Goal: Information Seeking & Learning: Learn about a topic

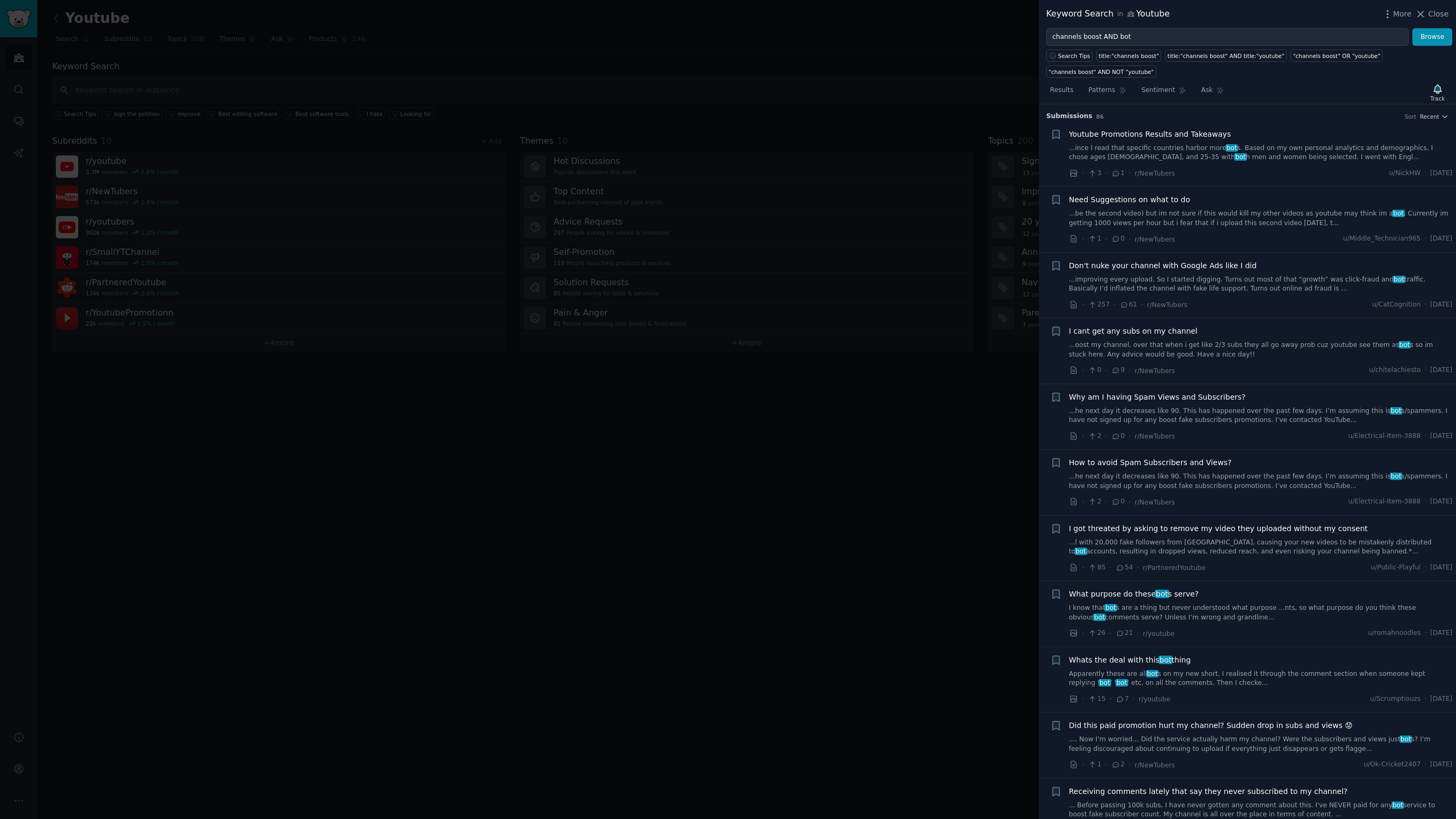
click at [573, 292] on div at bounding box center [728, 409] width 1456 height 819
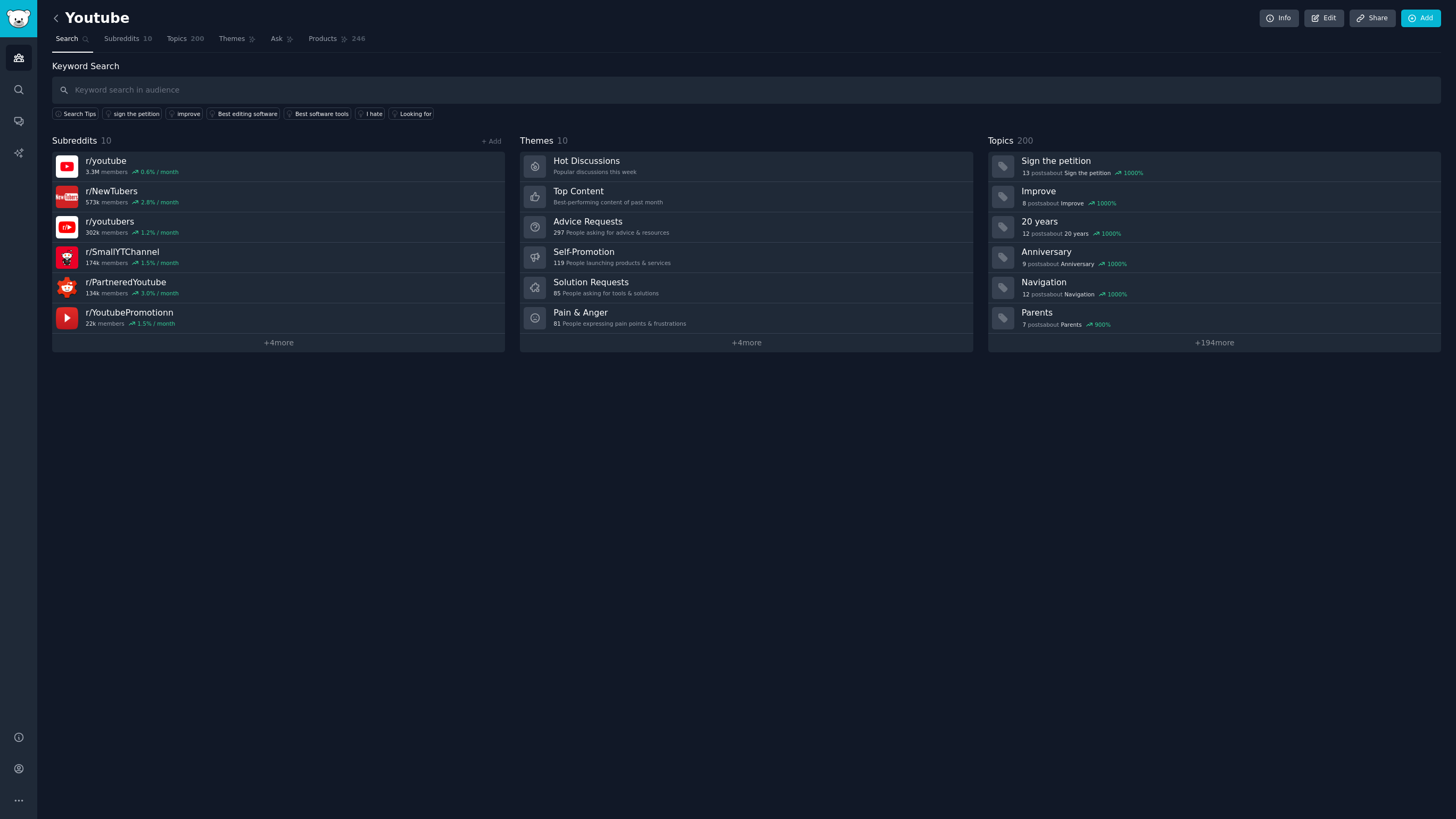
click at [59, 18] on icon at bounding box center [56, 19] width 11 height 11
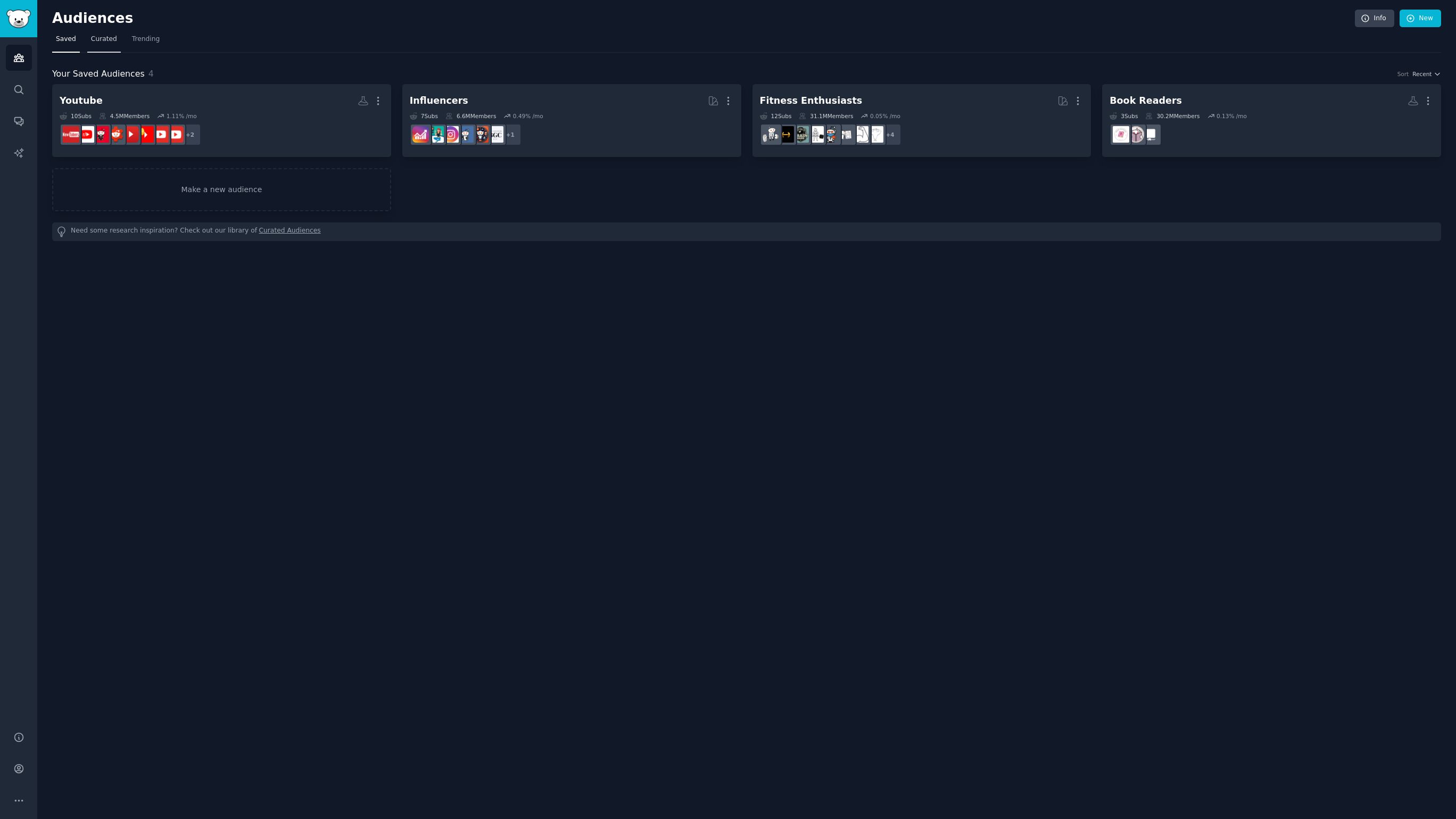
click at [98, 42] on span "Curated" at bounding box center [104, 39] width 26 height 10
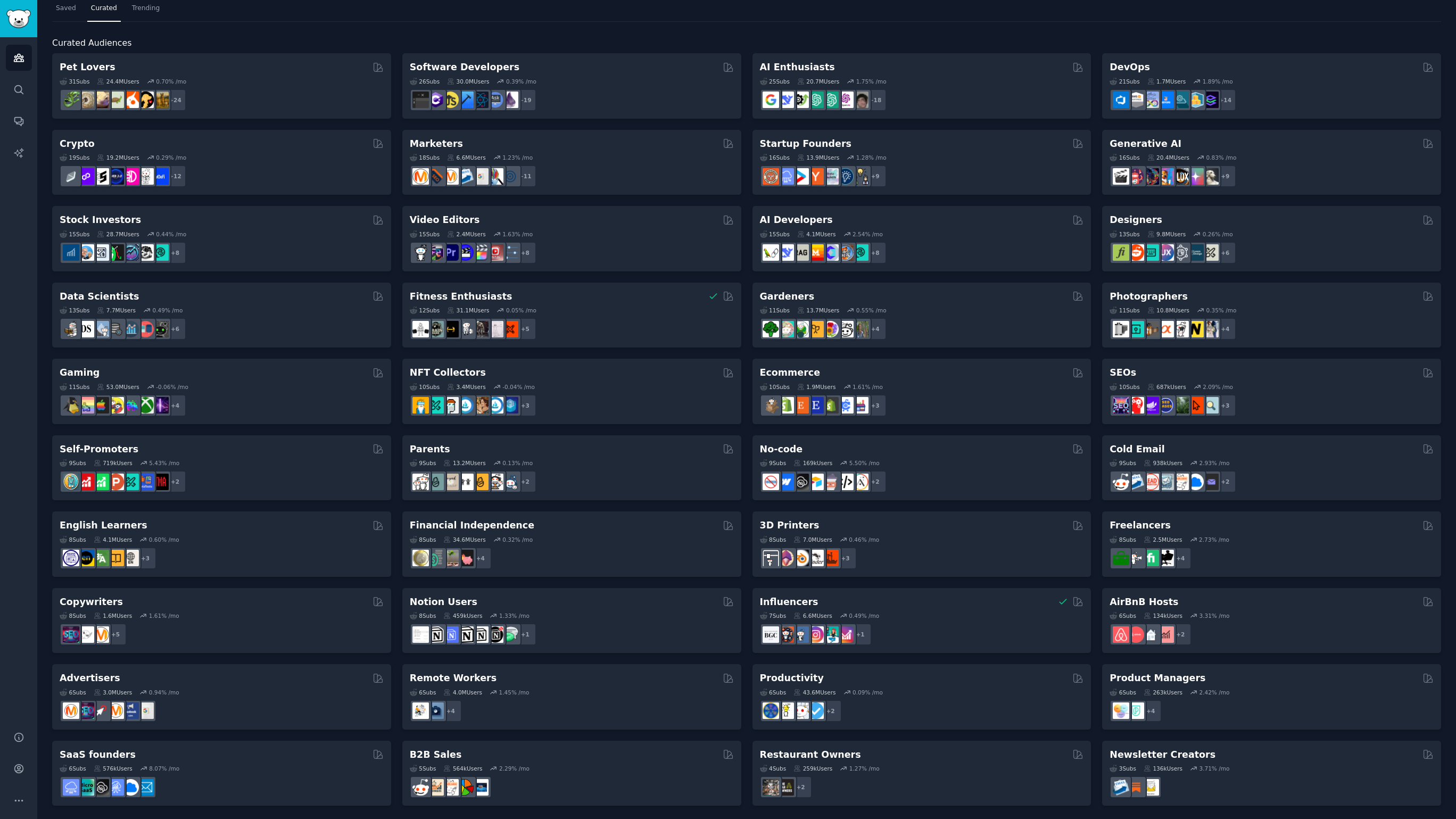
scroll to position [32, 0]
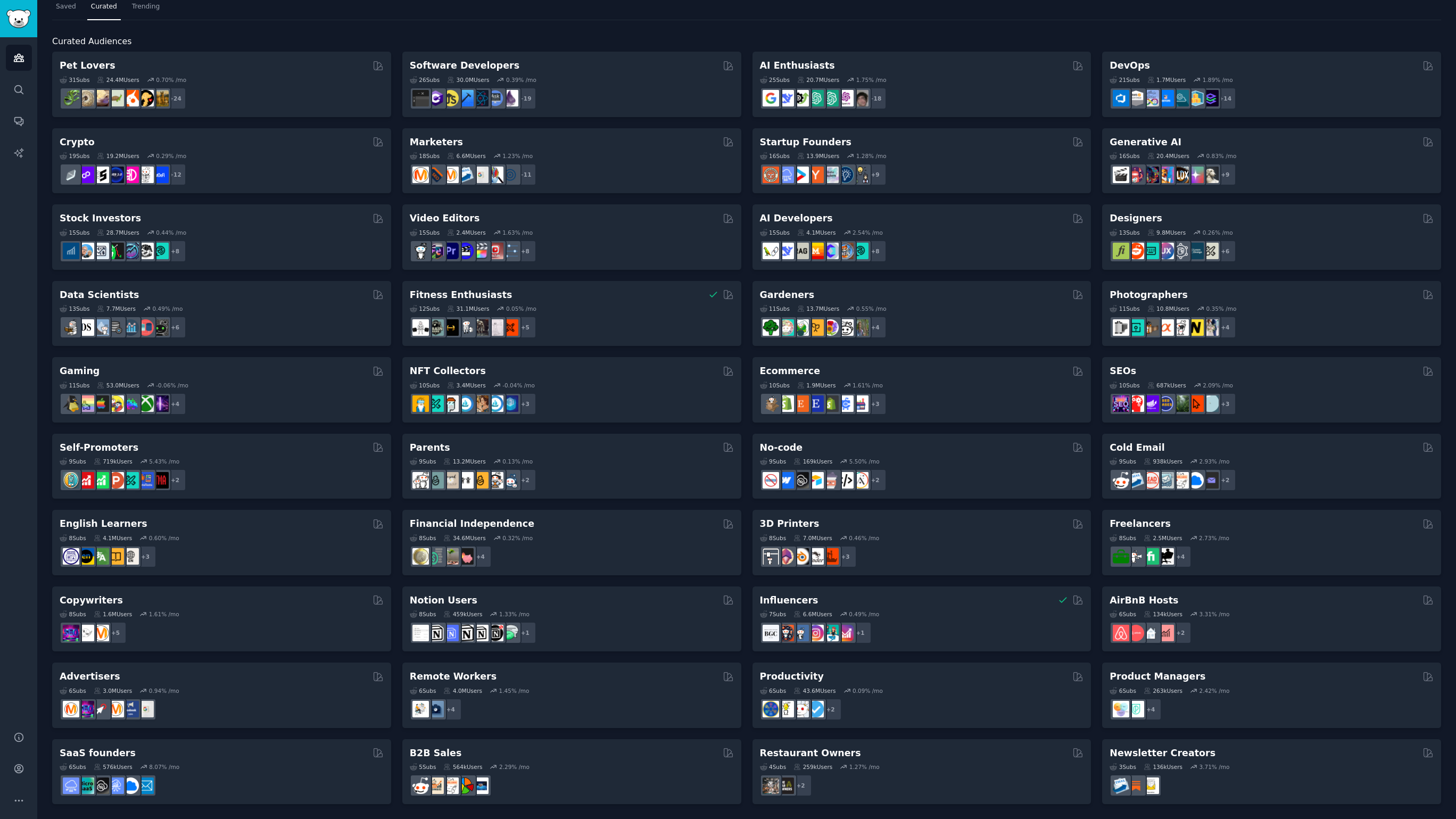
click at [742, 63] on div "Pet Lovers 31 Sub s 24.4M Users 0.70 % /mo + 24 Software Developers 26 Sub s 30…" at bounding box center [746, 427] width 1389 height 752
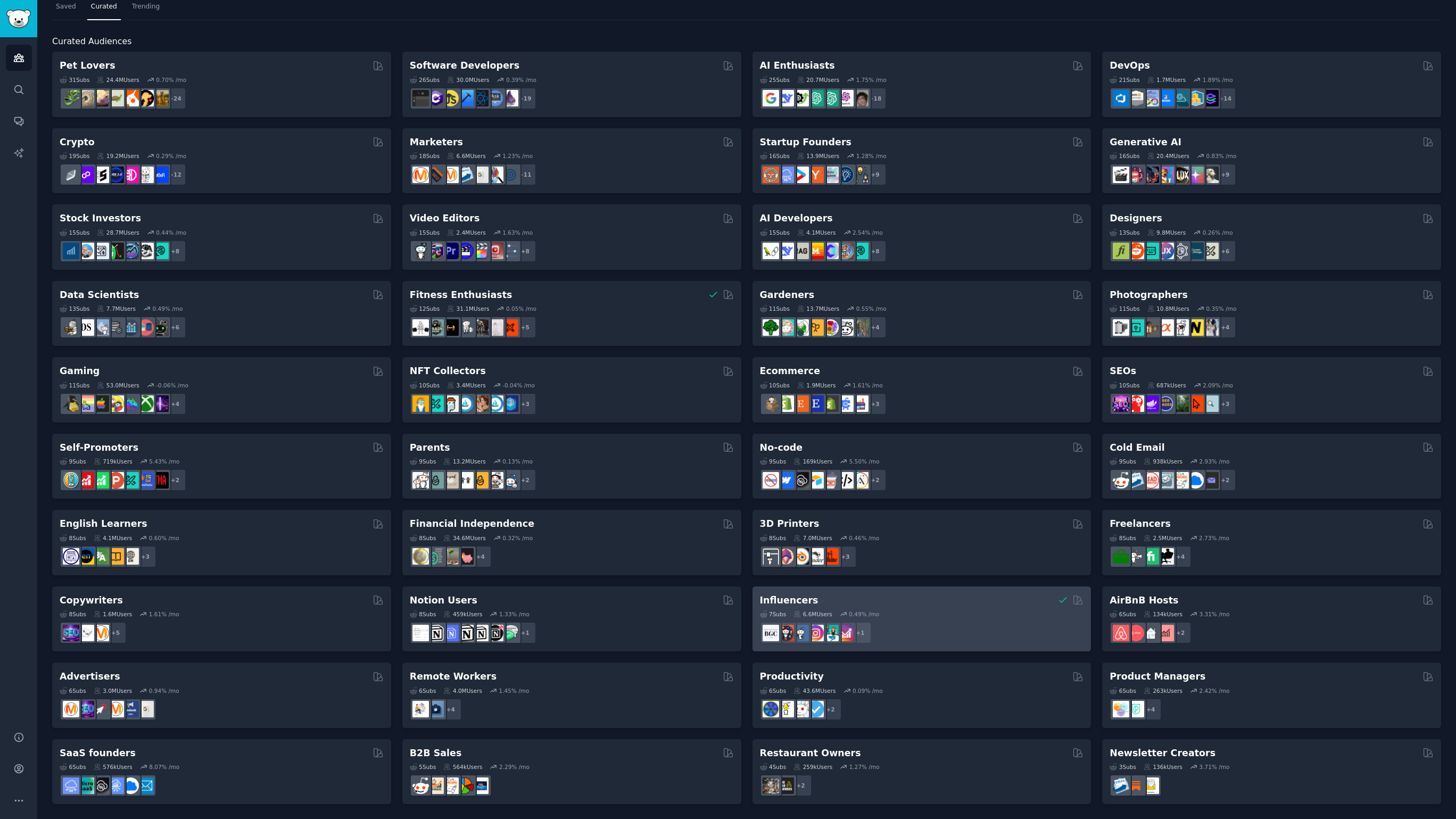
click at [945, 622] on div "+ 1" at bounding box center [921, 633] width 324 height 23
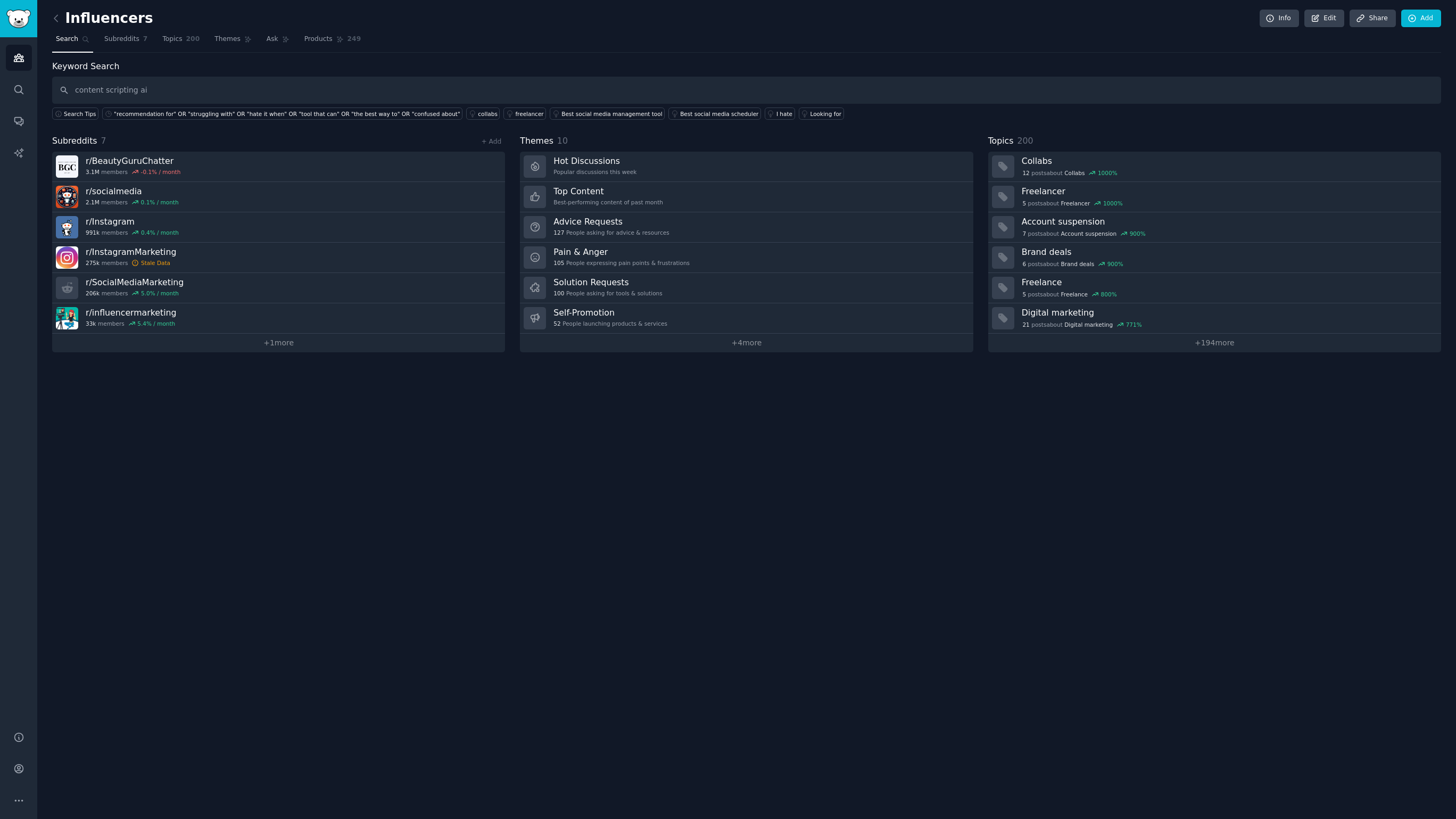
type input "content scripting ai"
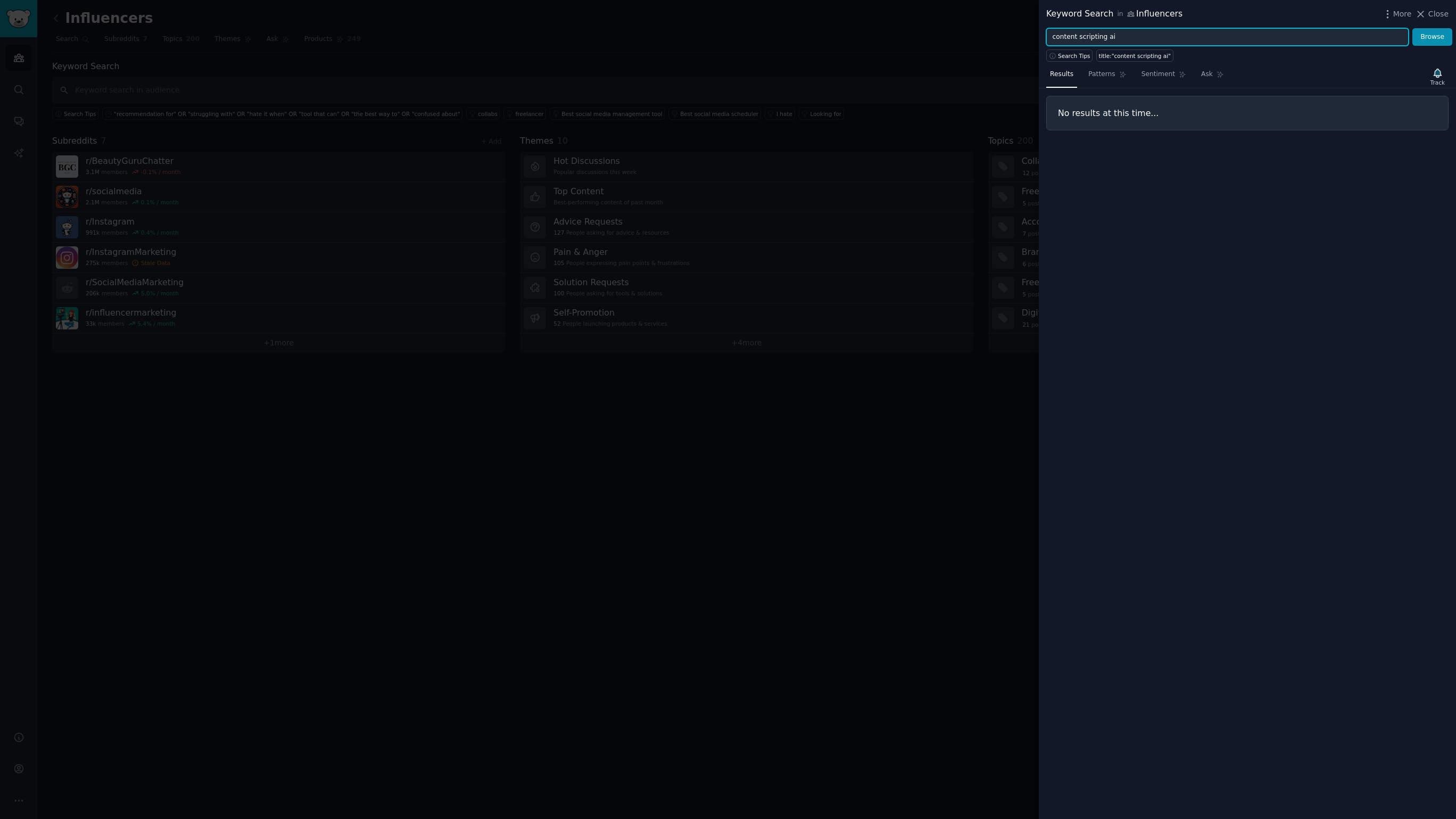
click at [1163, 35] on input "content scripting ai" at bounding box center [1227, 37] width 362 height 18
type input "content scripting"
click at [1412, 28] on button "Browse" at bounding box center [1432, 37] width 40 height 18
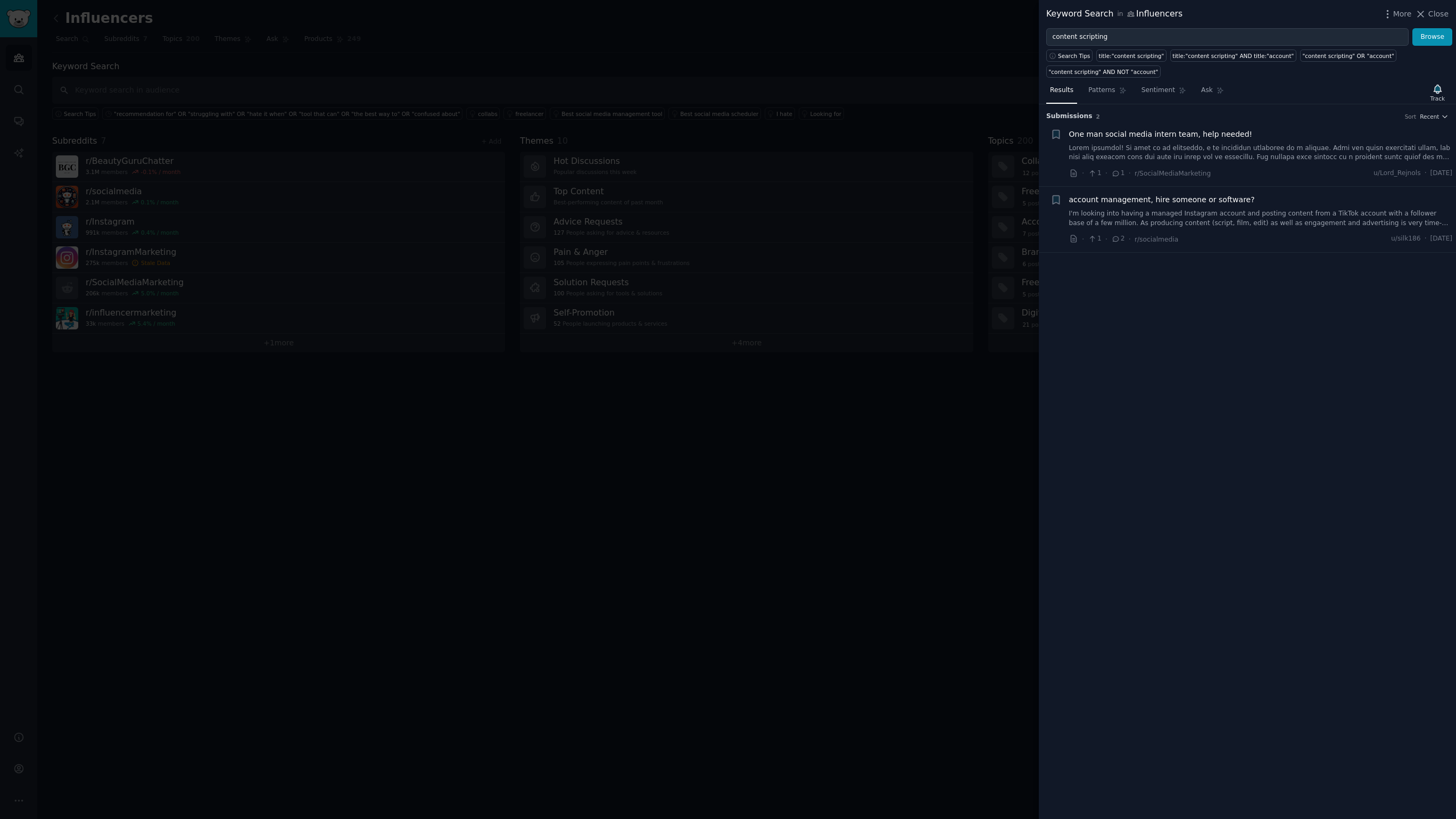
click at [751, 386] on div at bounding box center [728, 409] width 1456 height 819
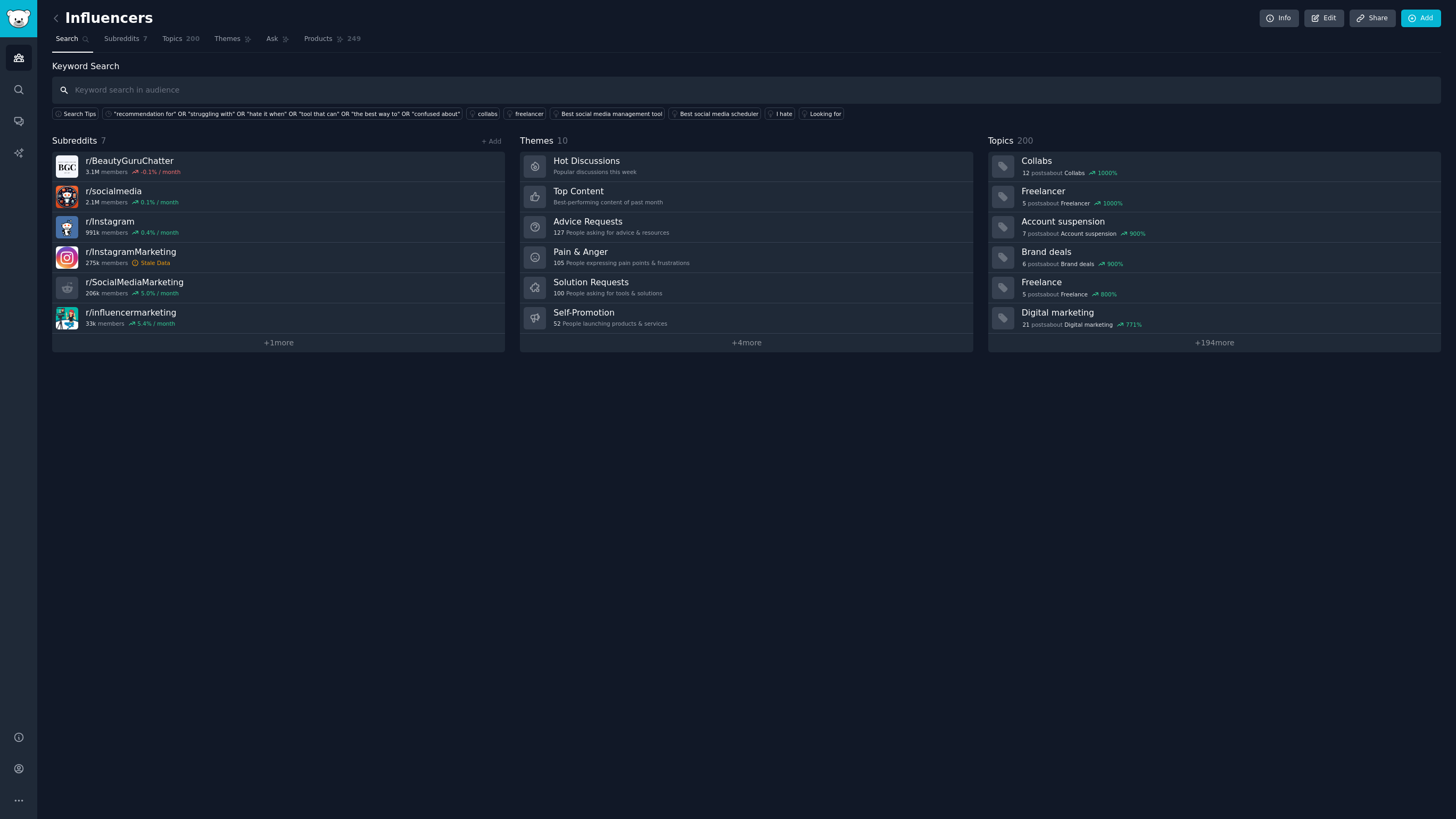
click at [133, 87] on input "text" at bounding box center [746, 90] width 1389 height 27
type input "scripting"
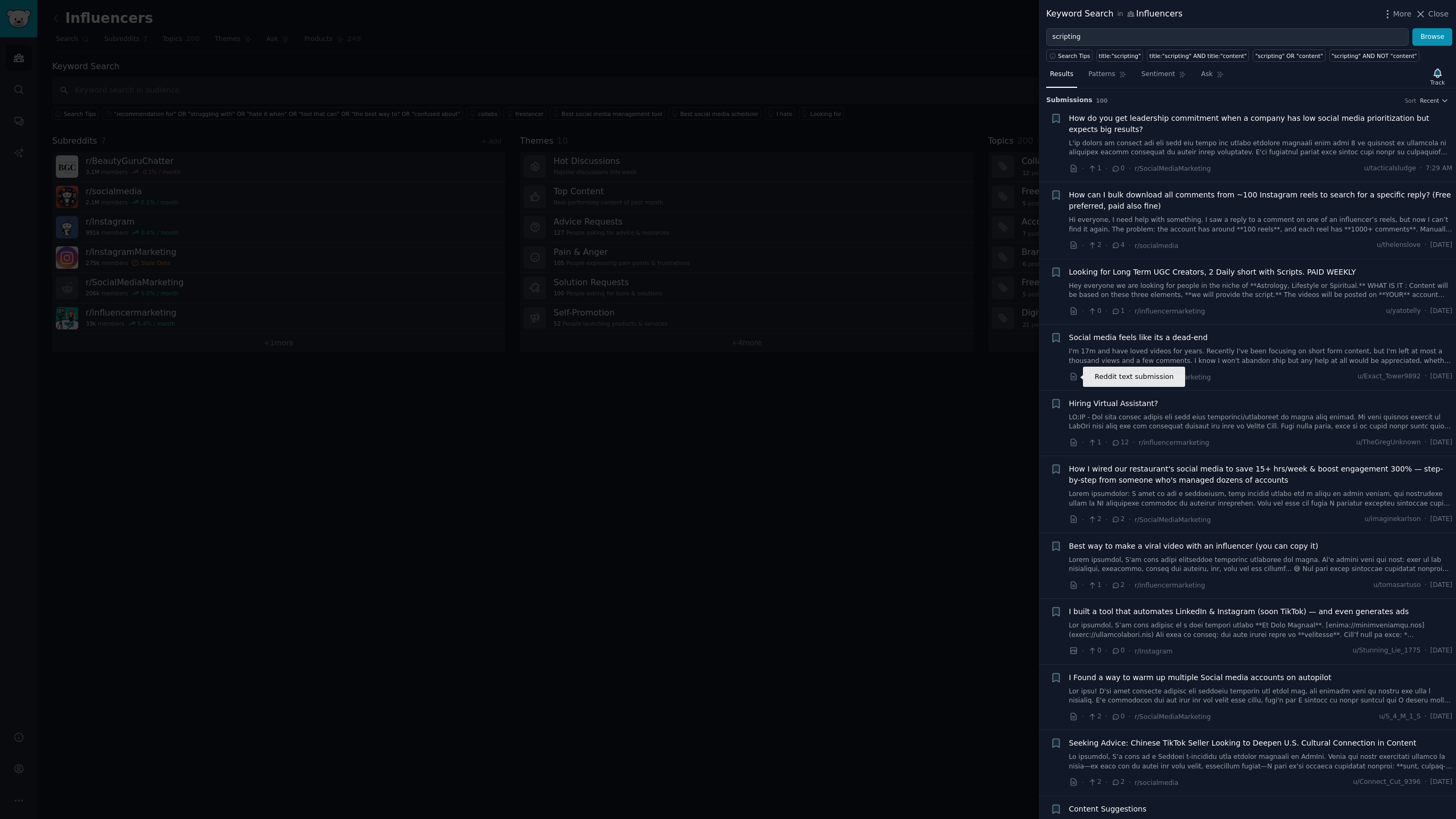
click at [1073, 373] on icon at bounding box center [1073, 376] width 5 height 7
click at [1072, 583] on icon at bounding box center [1074, 585] width 10 height 10
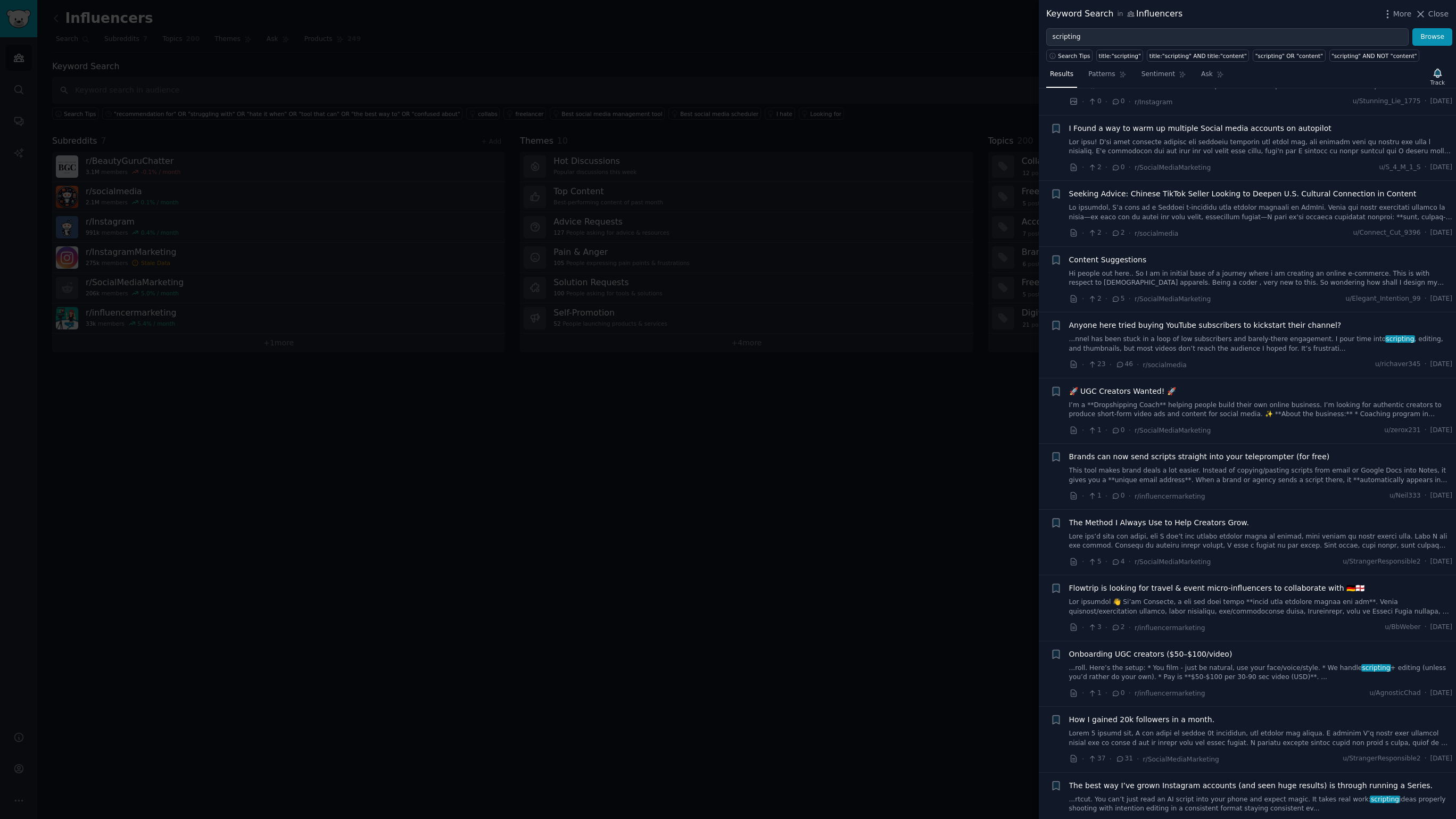
scroll to position [552, 0]
click at [1074, 359] on icon at bounding box center [1074, 362] width 10 height 10
click at [726, 279] on div at bounding box center [728, 409] width 1456 height 819
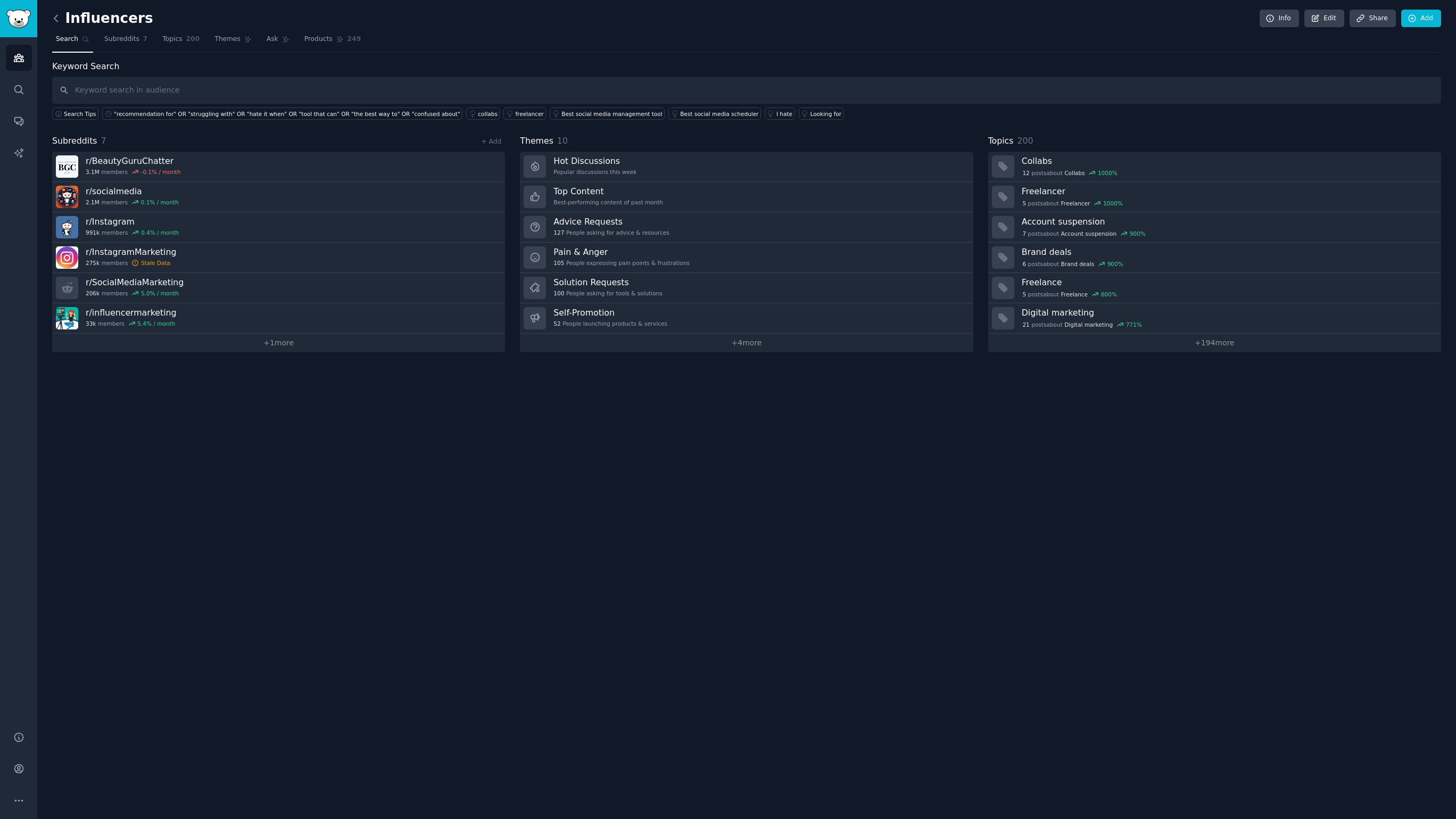
click at [56, 20] on icon at bounding box center [56, 18] width 3 height 6
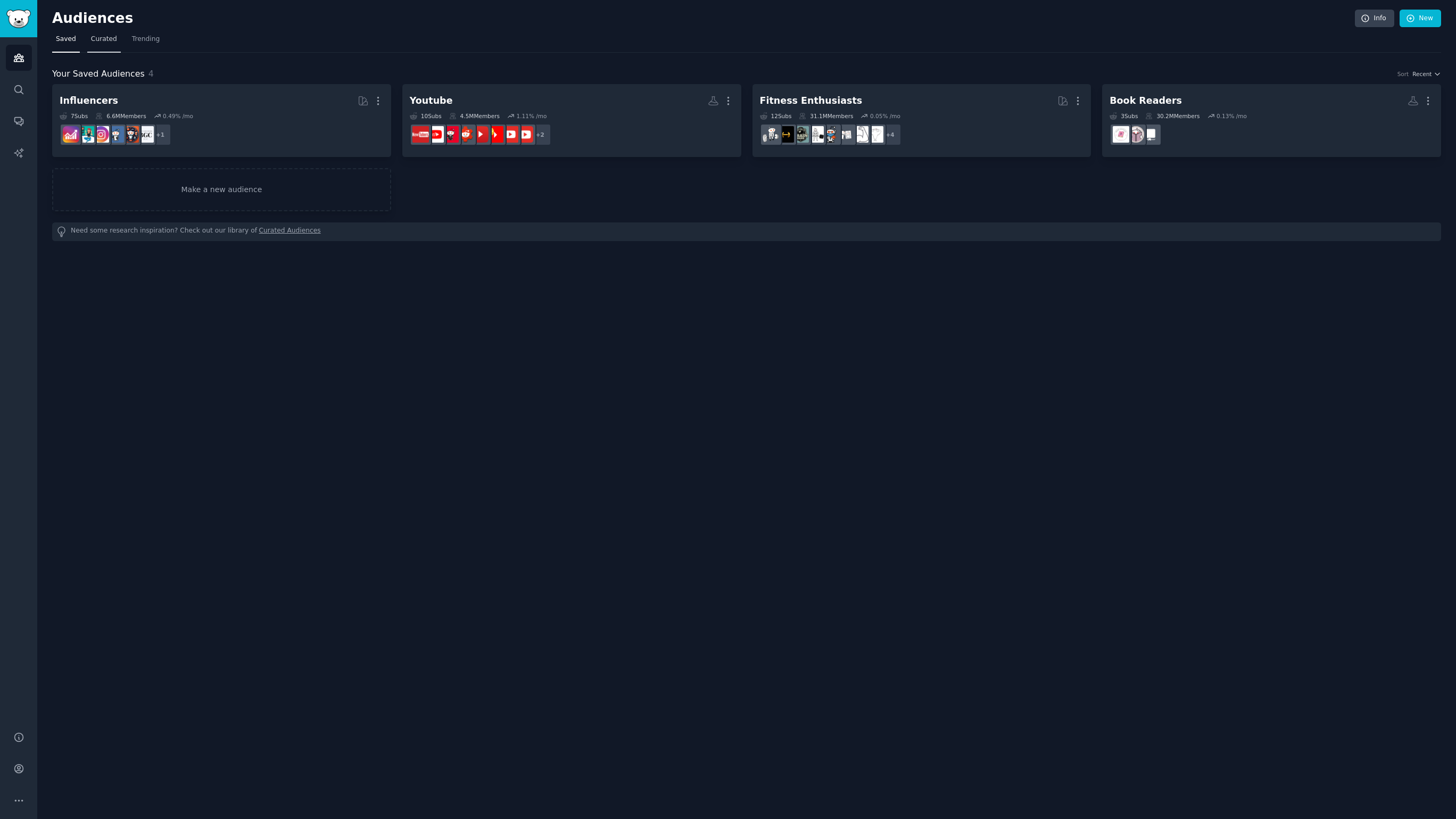
click at [101, 33] on link "Curated" at bounding box center [103, 42] width 33 height 22
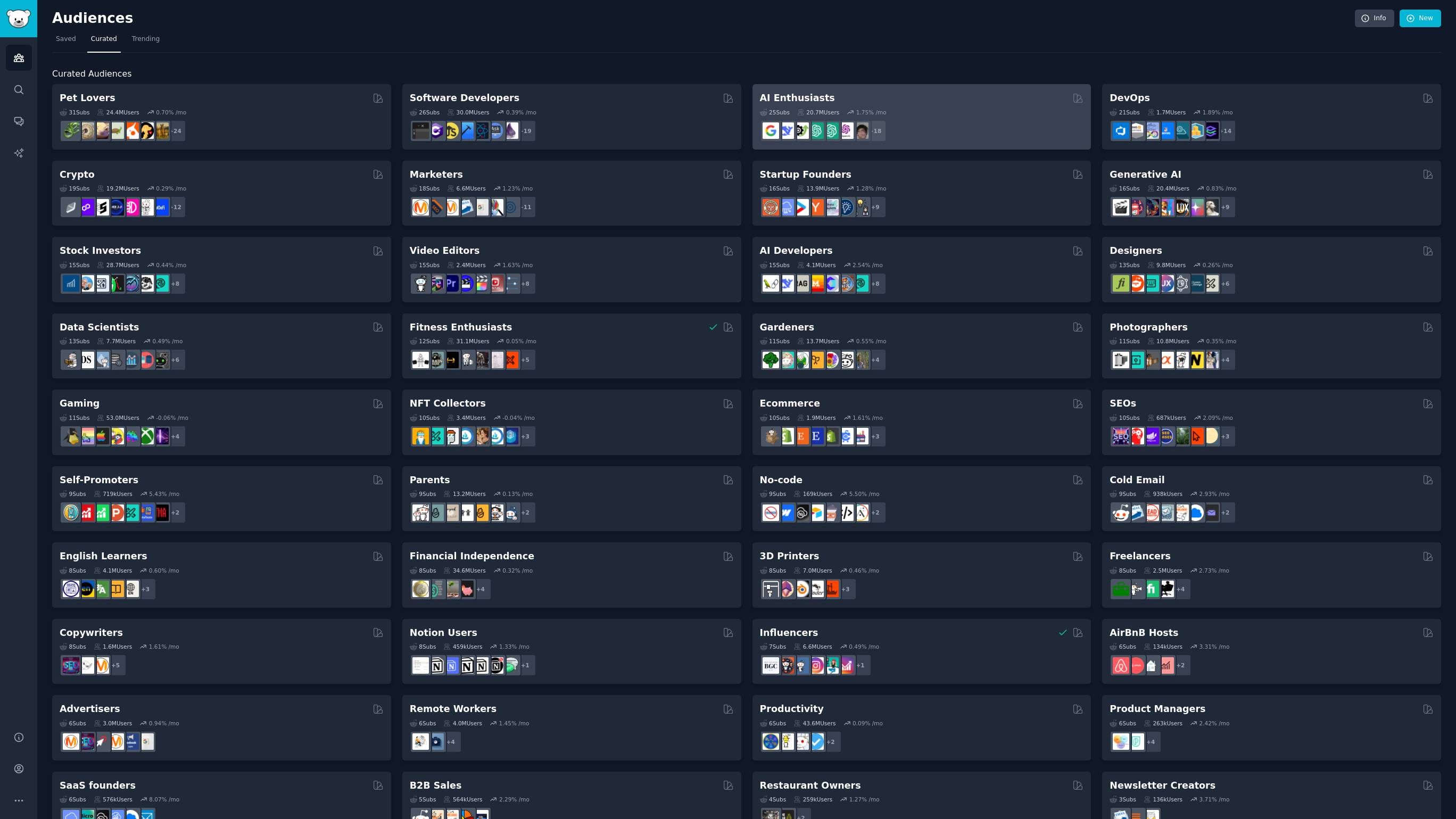
click at [797, 96] on h2 "AI Enthusiasts" at bounding box center [797, 98] width 75 height 14
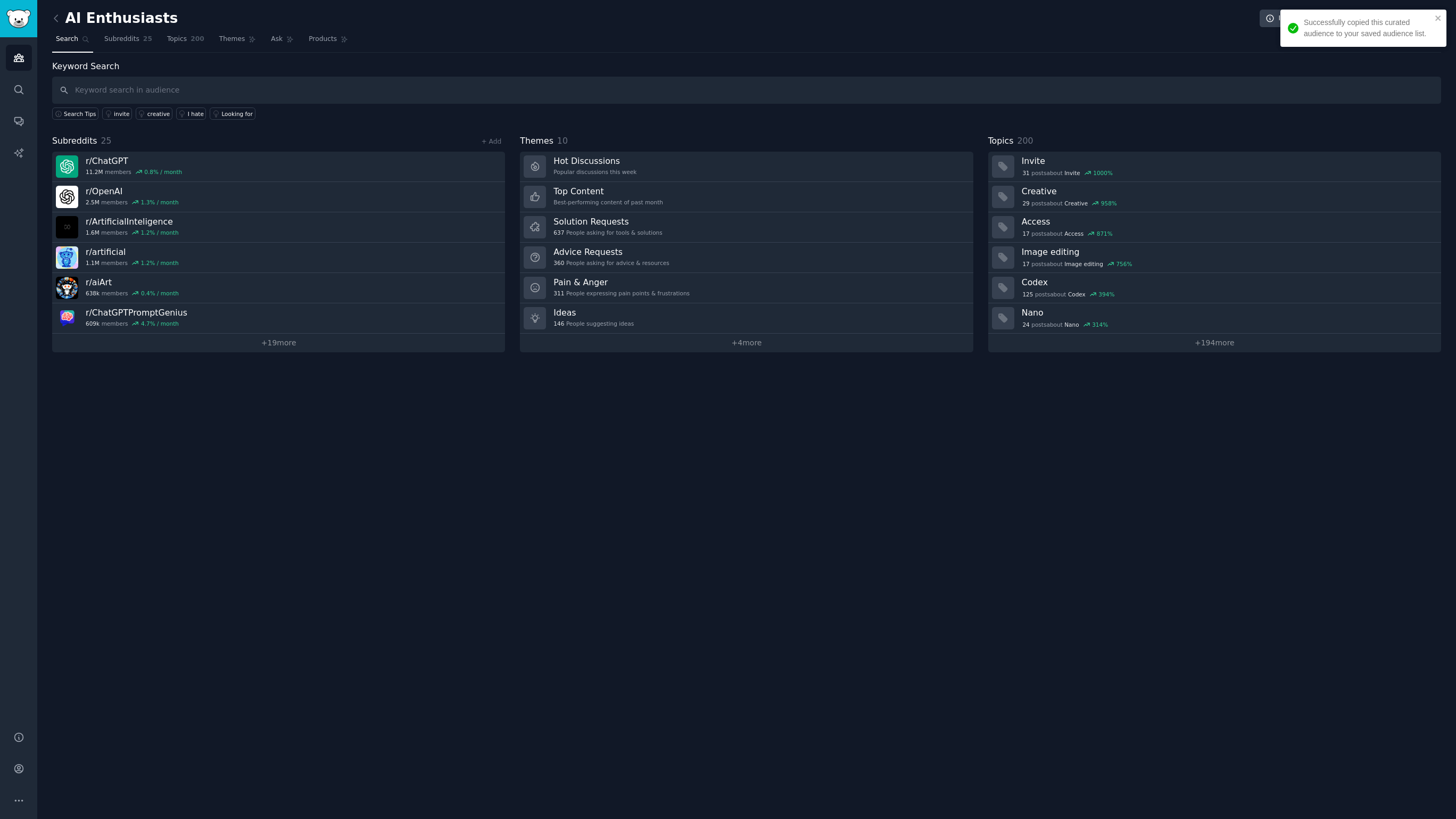
click at [347, 86] on input "text" at bounding box center [746, 90] width 1389 height 27
type input "social media content scripting"
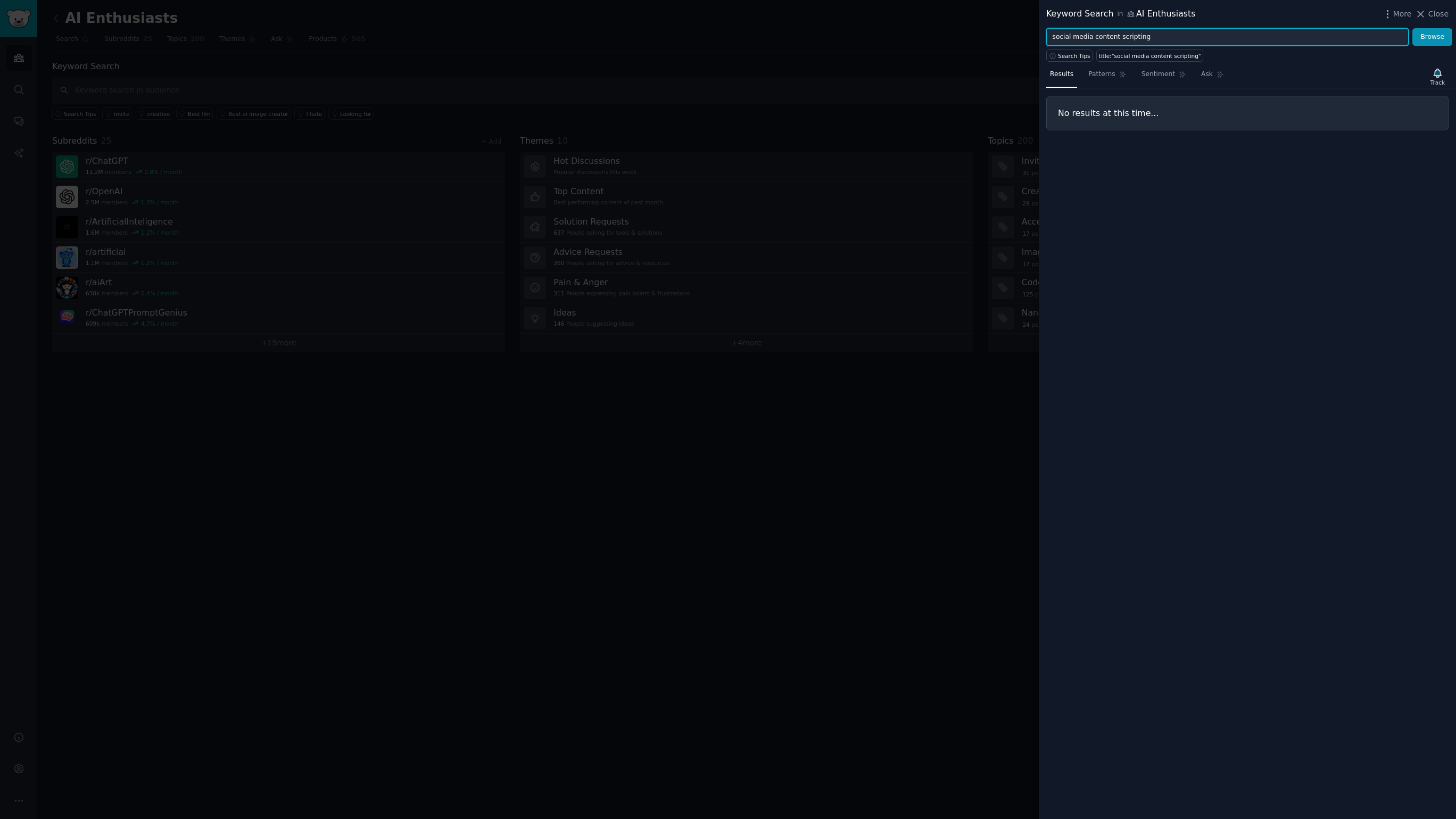
drag, startPoint x: 1195, startPoint y: 28, endPoint x: 1197, endPoint y: 34, distance: 6.3
click at [1195, 28] on input "social media content scripting" at bounding box center [1227, 37] width 362 height 18
type input "content scripting"
click at [1412, 28] on button "Browse" at bounding box center [1432, 37] width 40 height 18
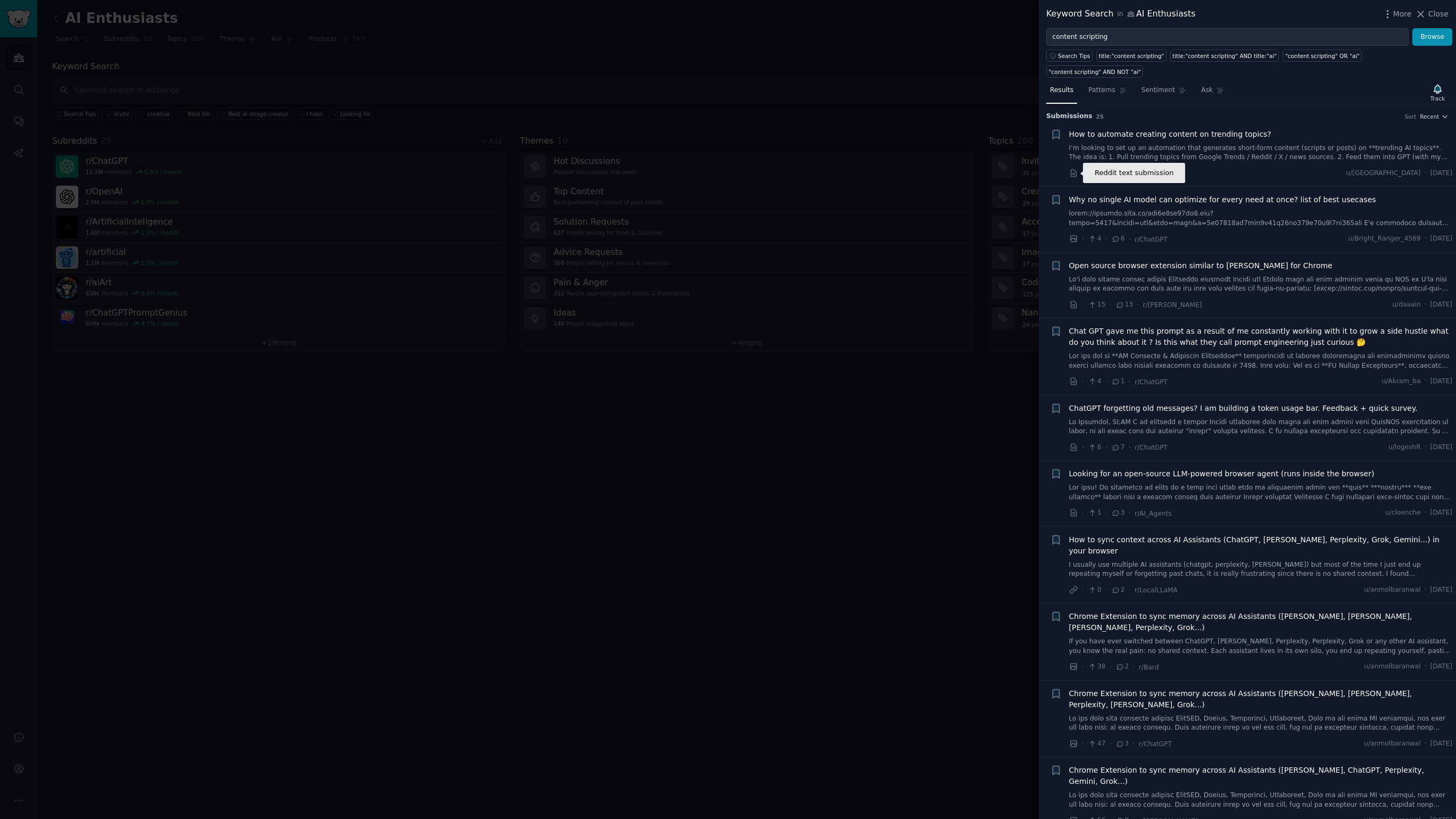
click at [1072, 176] on icon at bounding box center [1073, 173] width 5 height 7
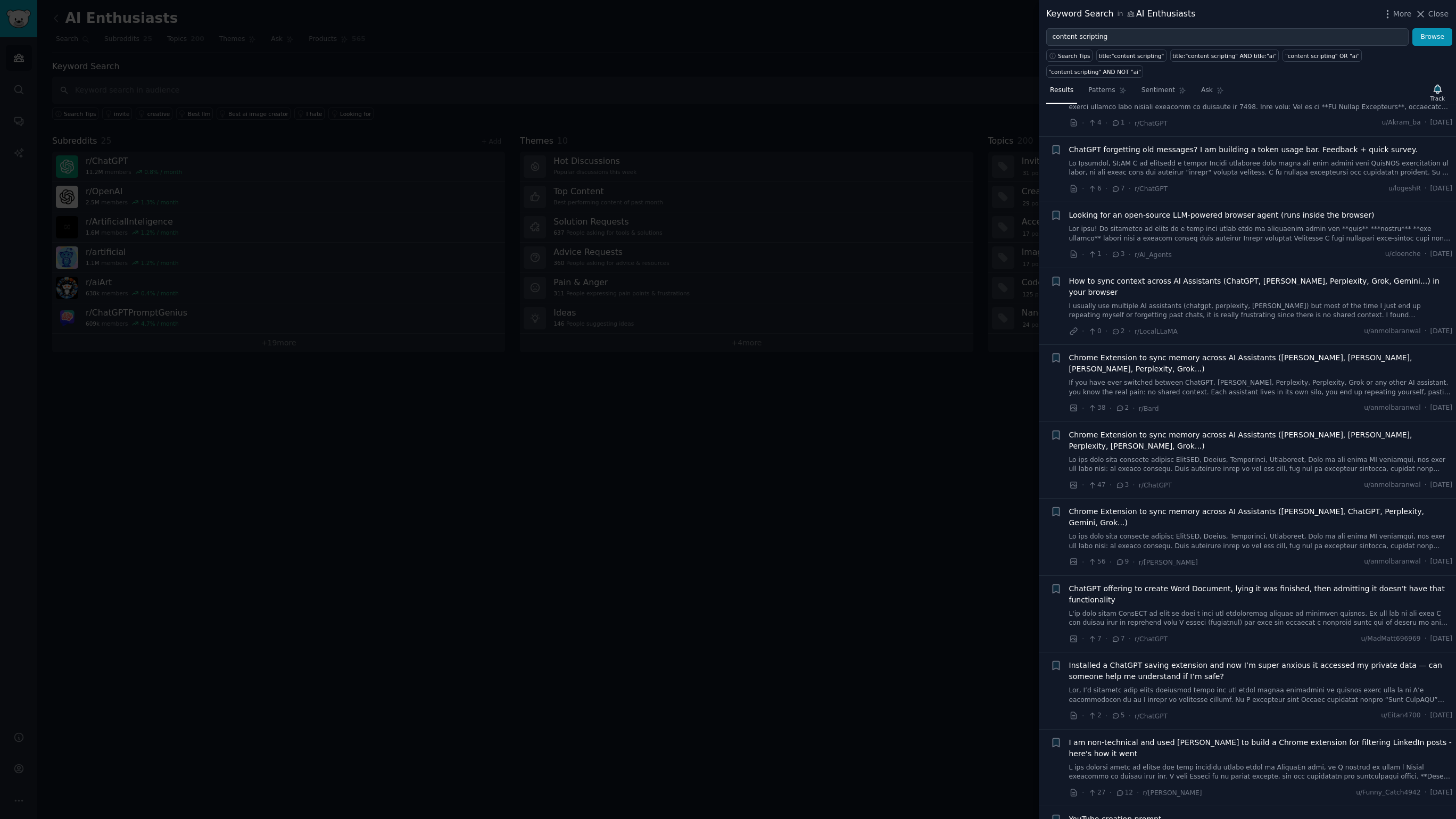
scroll to position [265, 0]
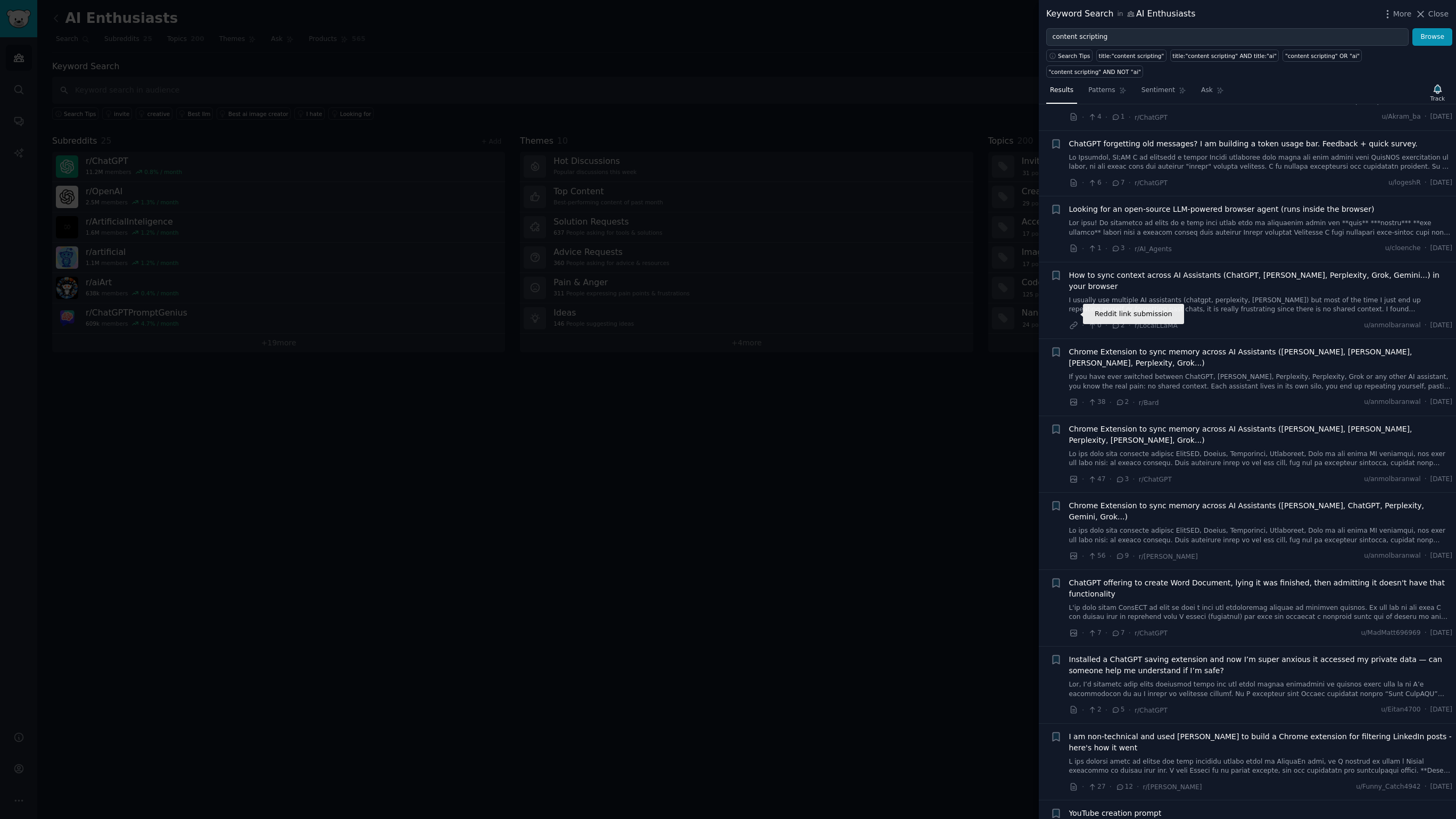
click at [1069, 321] on icon at bounding box center [1074, 326] width 10 height 10
click at [1071, 397] on icon at bounding box center [1074, 402] width 10 height 10
